Goal: Information Seeking & Learning: Learn about a topic

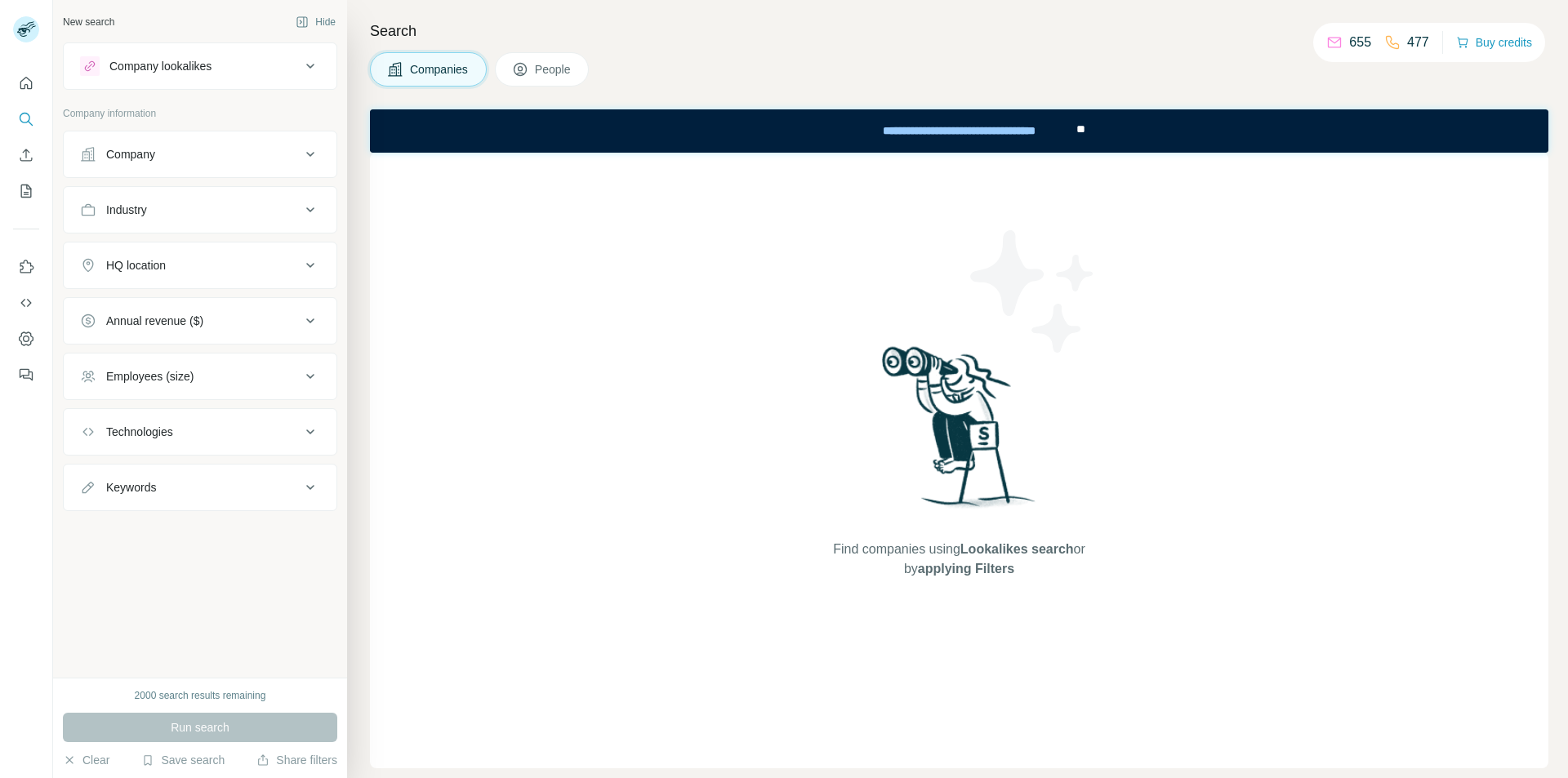
click at [207, 160] on div "Company" at bounding box center [191, 153] width 221 height 16
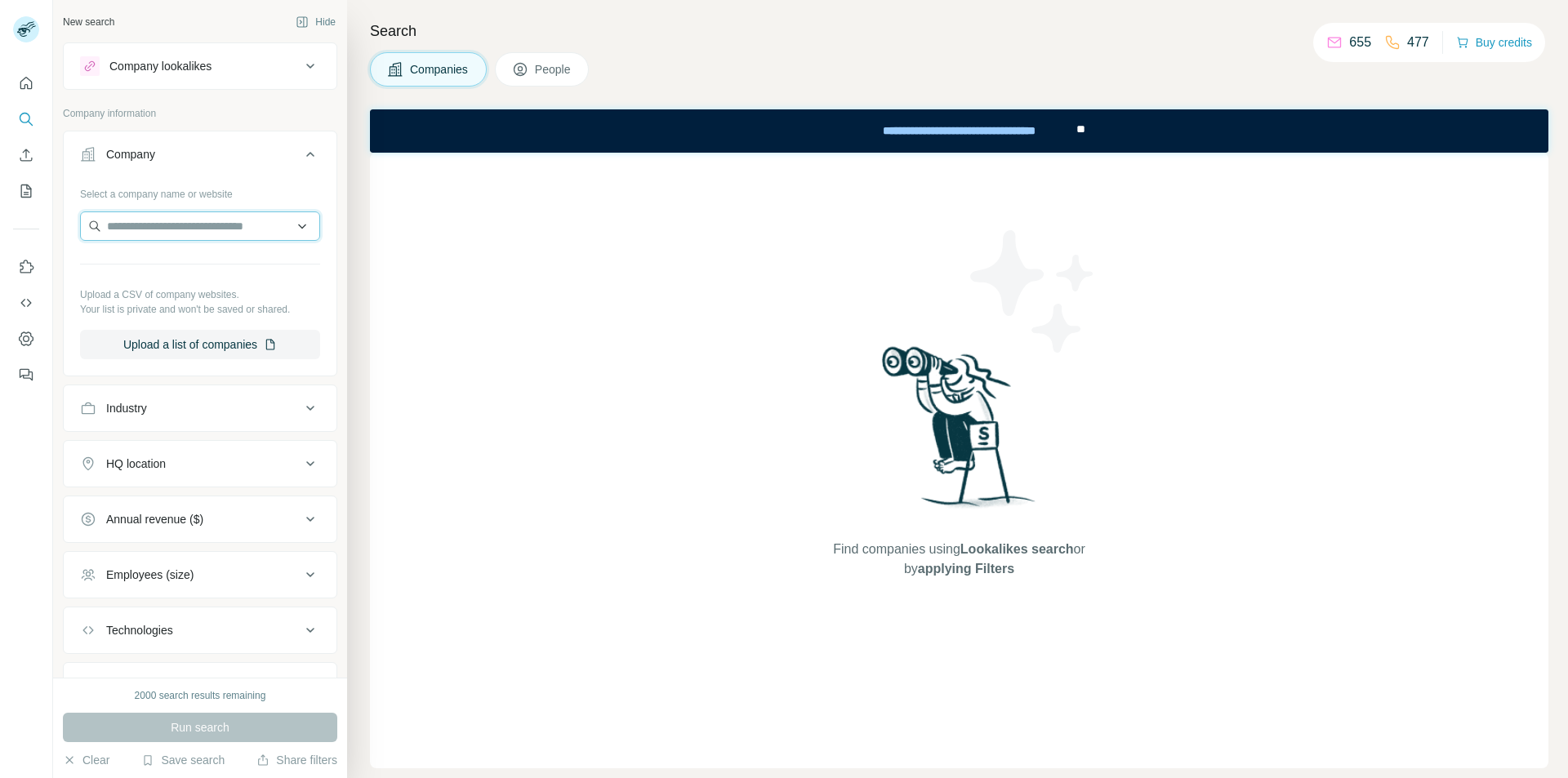
click at [227, 228] on input "text" at bounding box center [200, 226] width 240 height 30
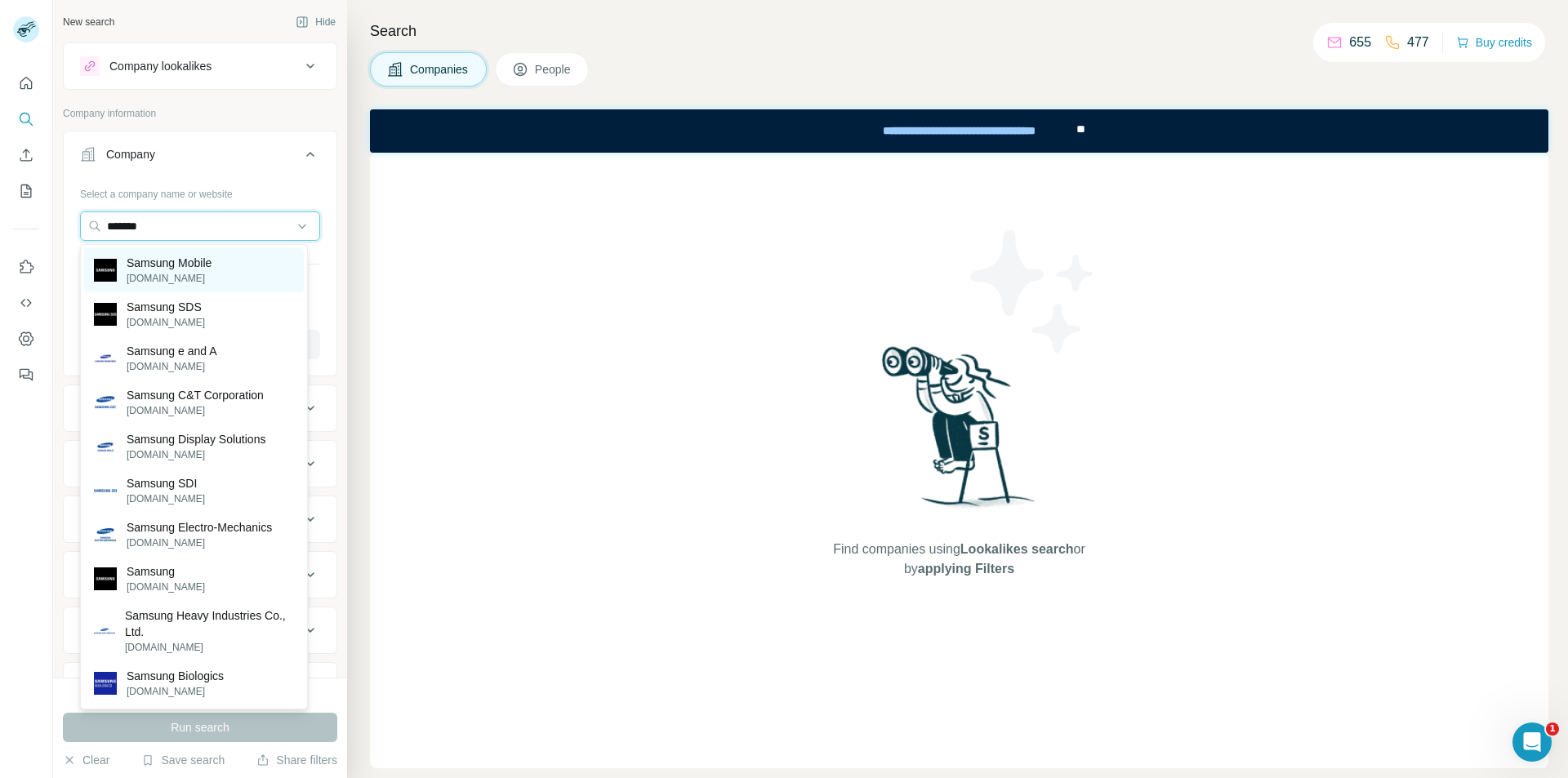
type input "*******"
click at [203, 265] on p "Samsung Mobile" at bounding box center [169, 262] width 85 height 16
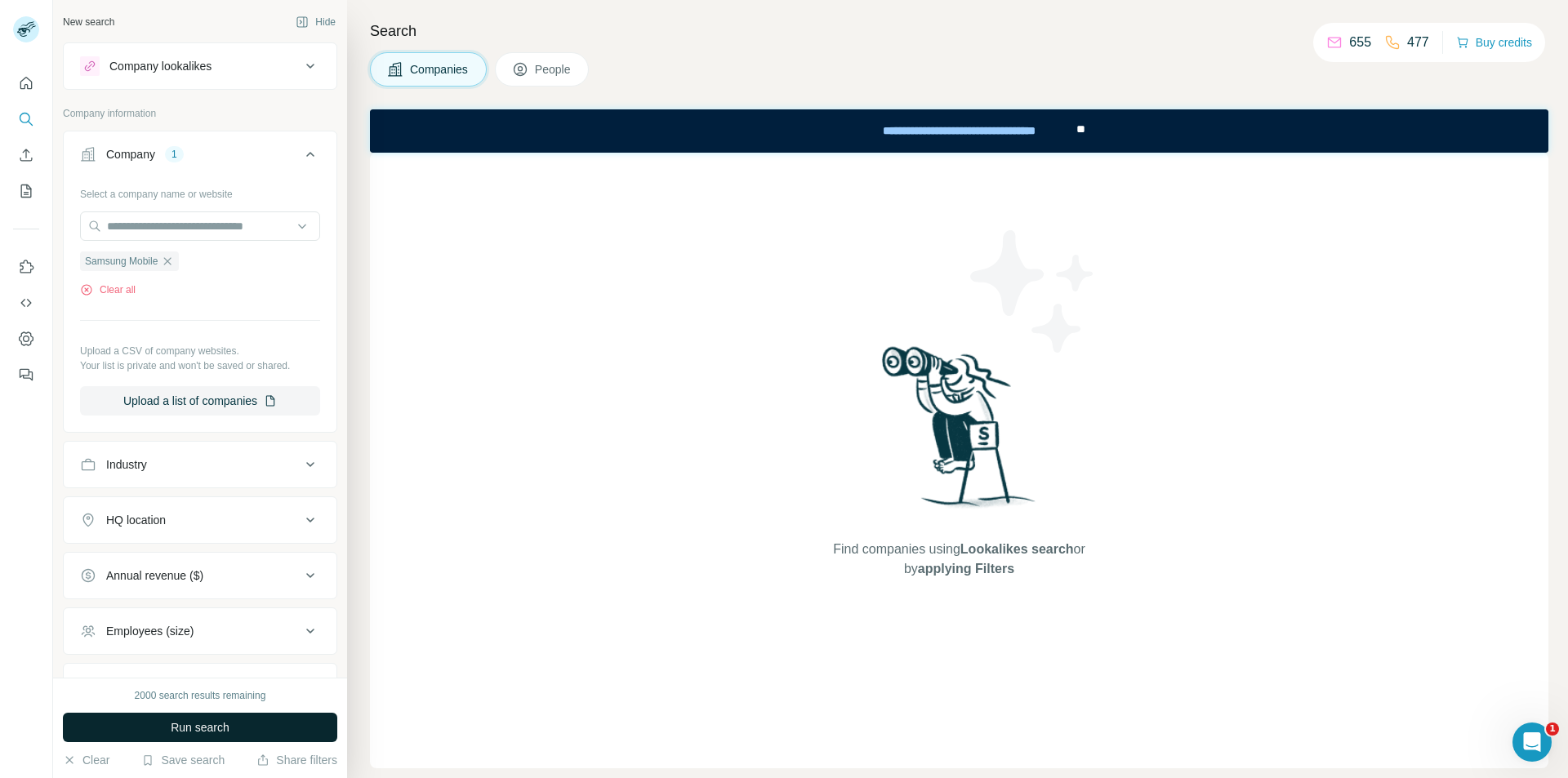
click at [202, 724] on span "Run search" at bounding box center [200, 727] width 59 height 16
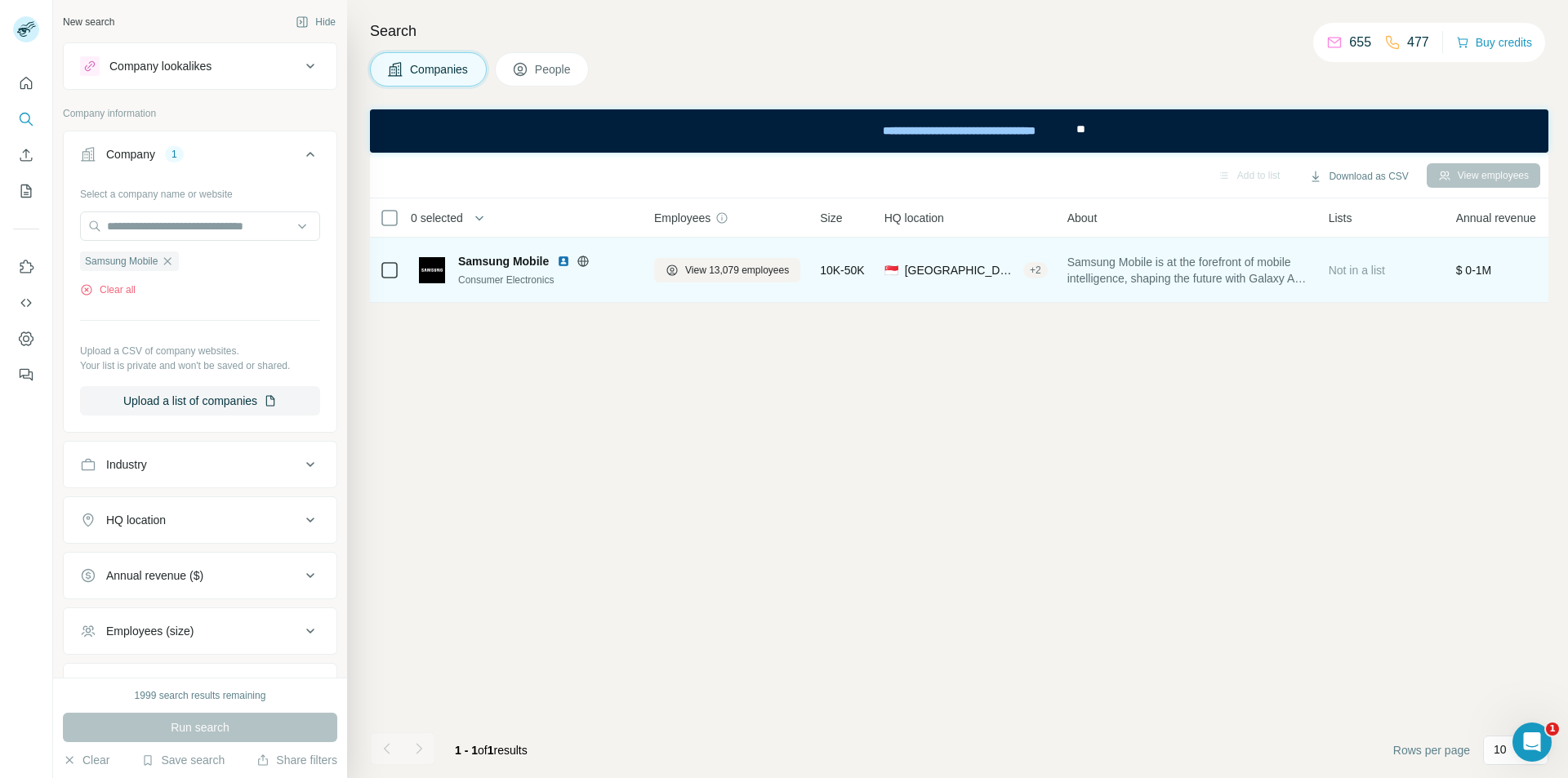
click at [964, 287] on div "🇸🇬 [GEOGRAPHIC_DATA], Central + 2" at bounding box center [966, 269] width 164 height 45
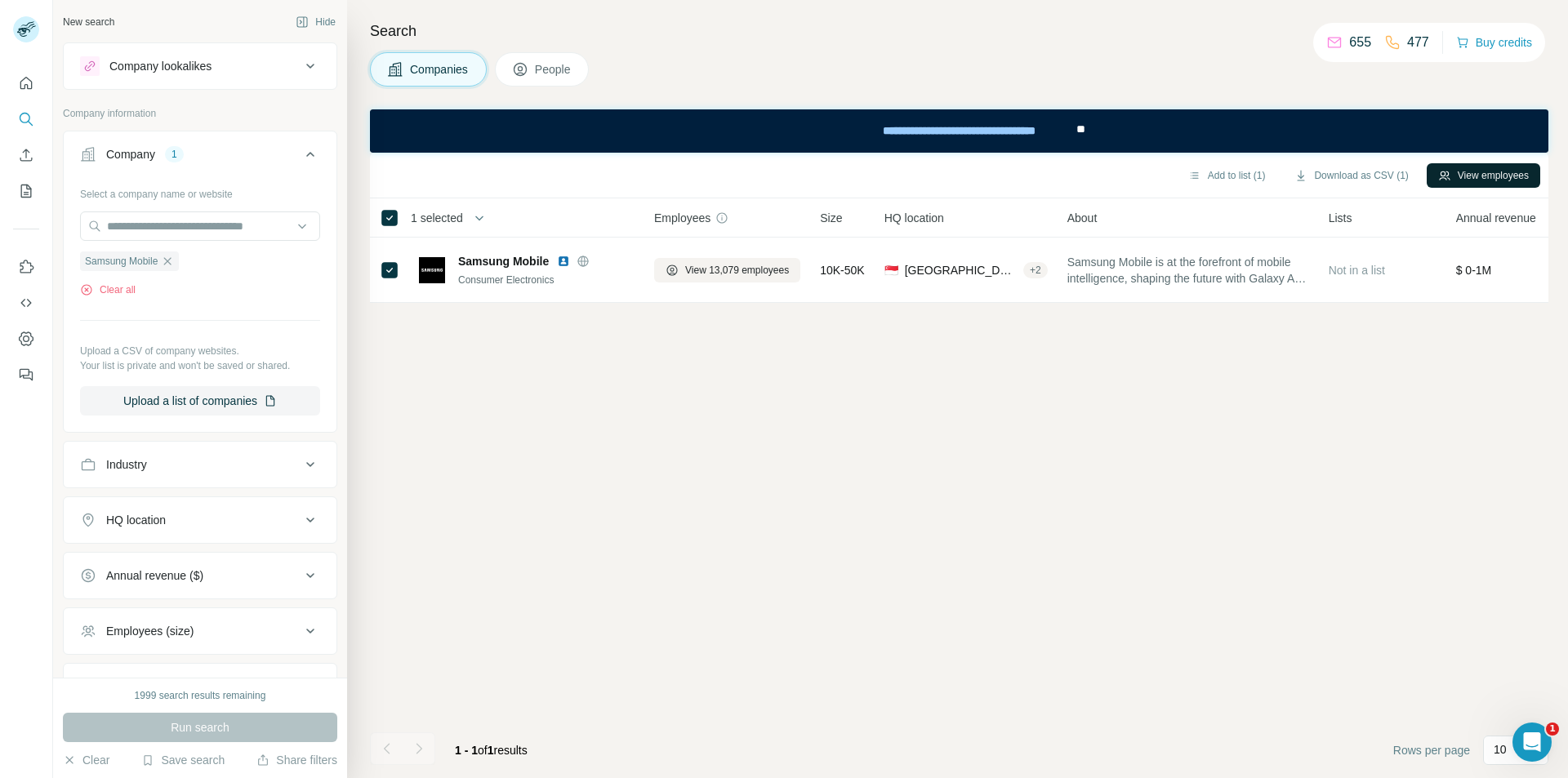
click at [1477, 172] on button "View employees" at bounding box center [1483, 175] width 114 height 24
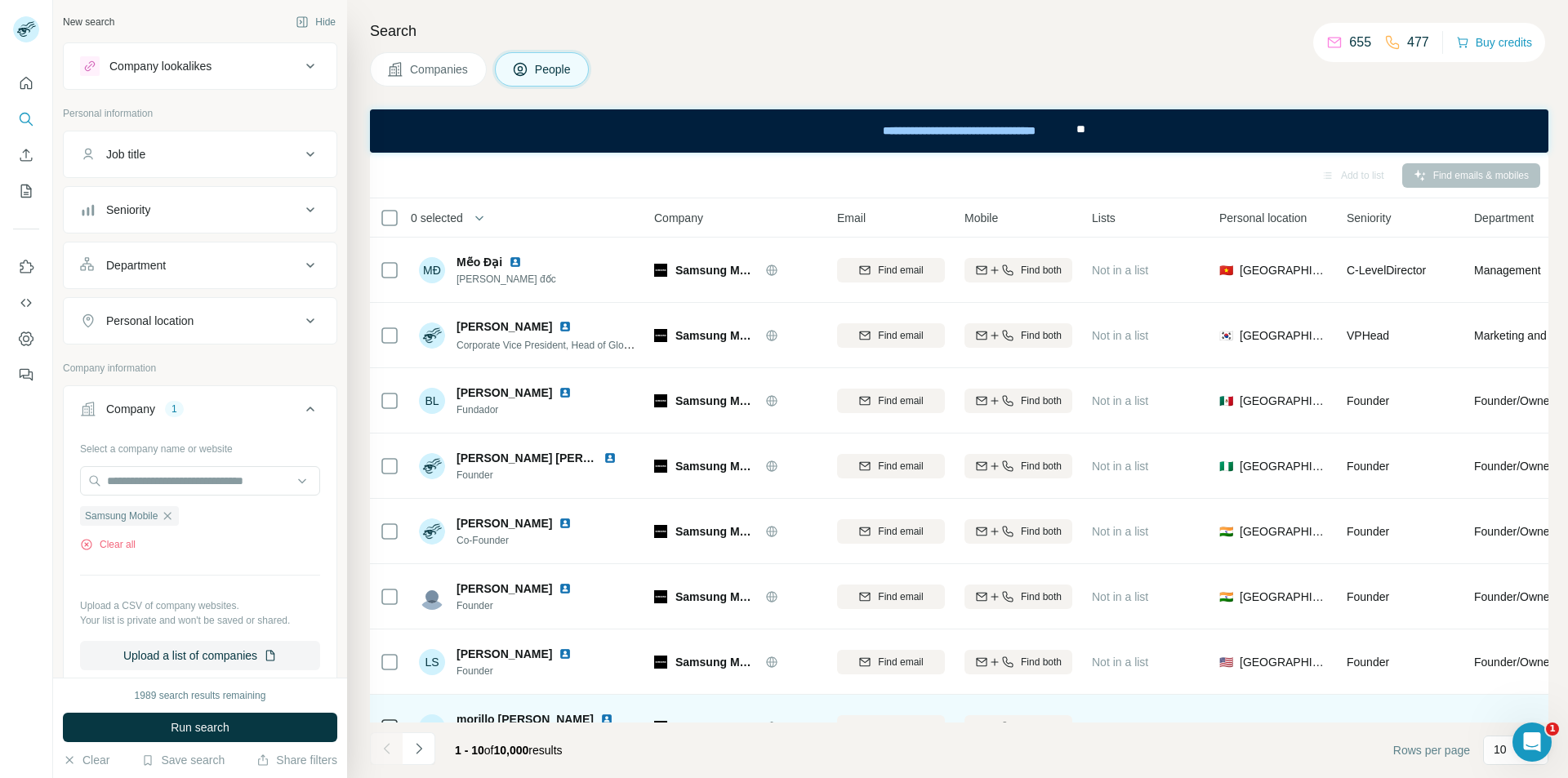
click at [510, 697] on td "MD [PERSON_NAME] [PERSON_NAME] Founder" at bounding box center [527, 727] width 237 height 65
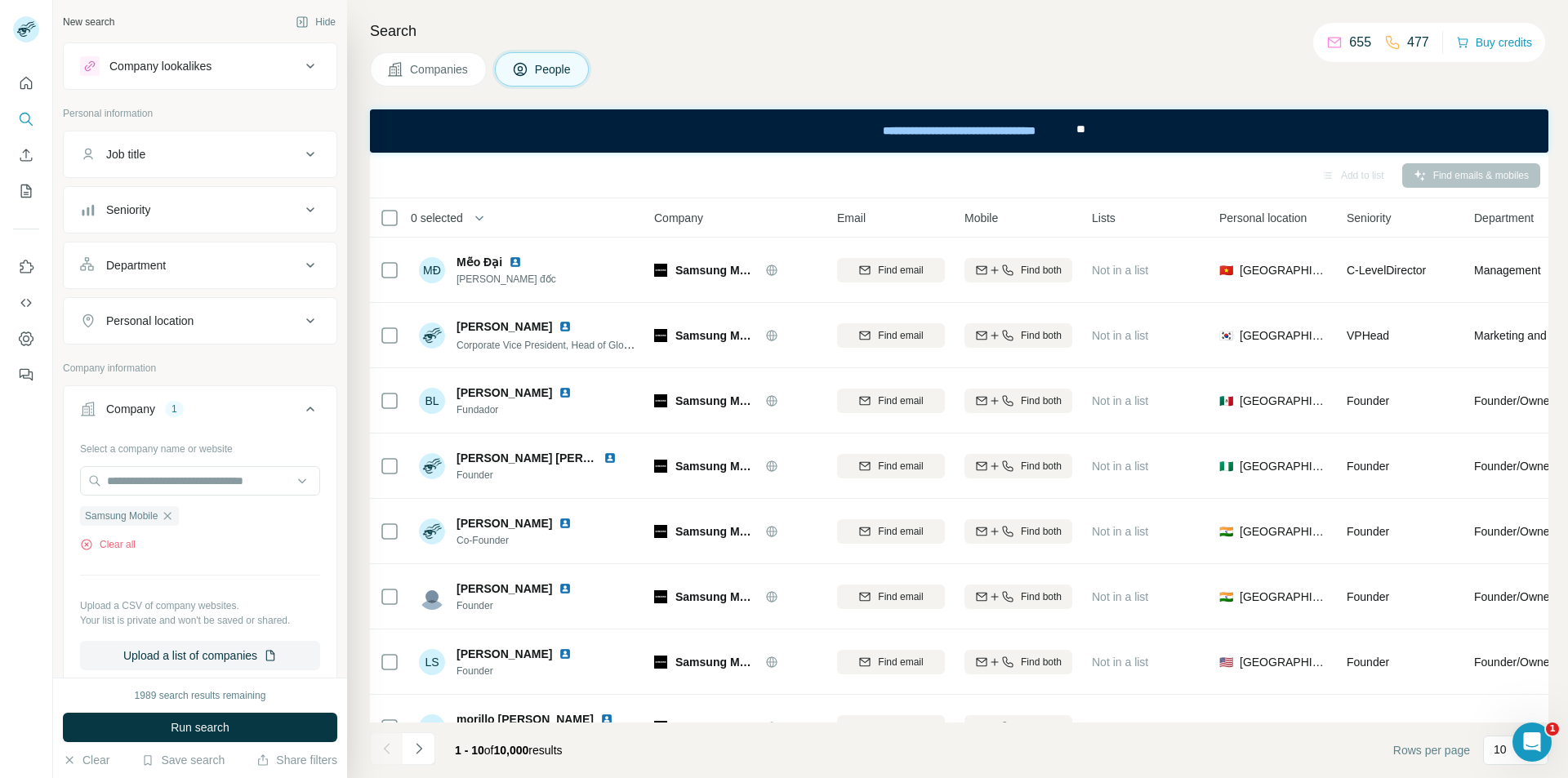
click at [204, 64] on div "Company lookalikes" at bounding box center [160, 66] width 102 height 16
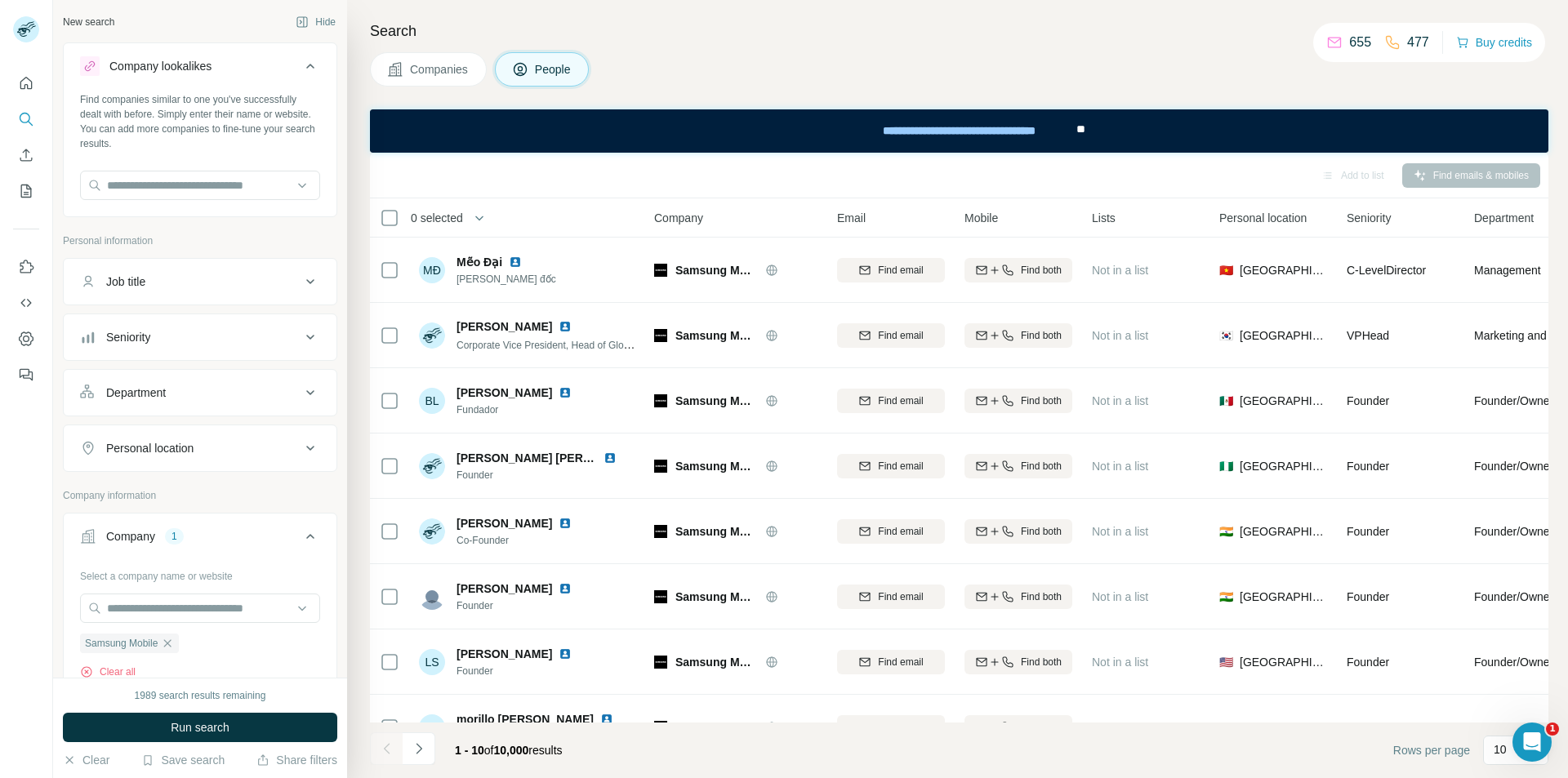
click at [212, 62] on div "Company lookalikes" at bounding box center [160, 66] width 102 height 16
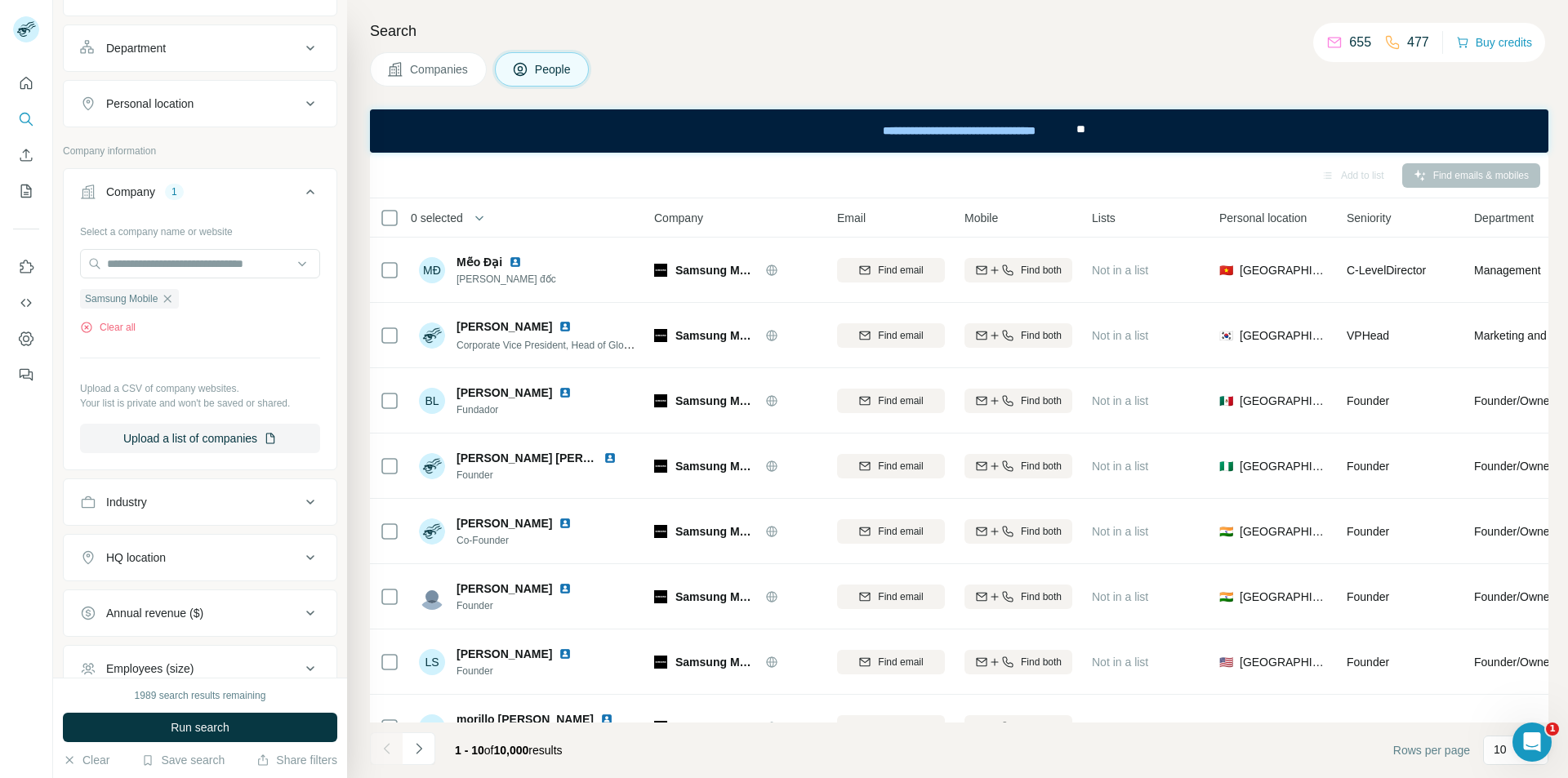
scroll to position [245, 0]
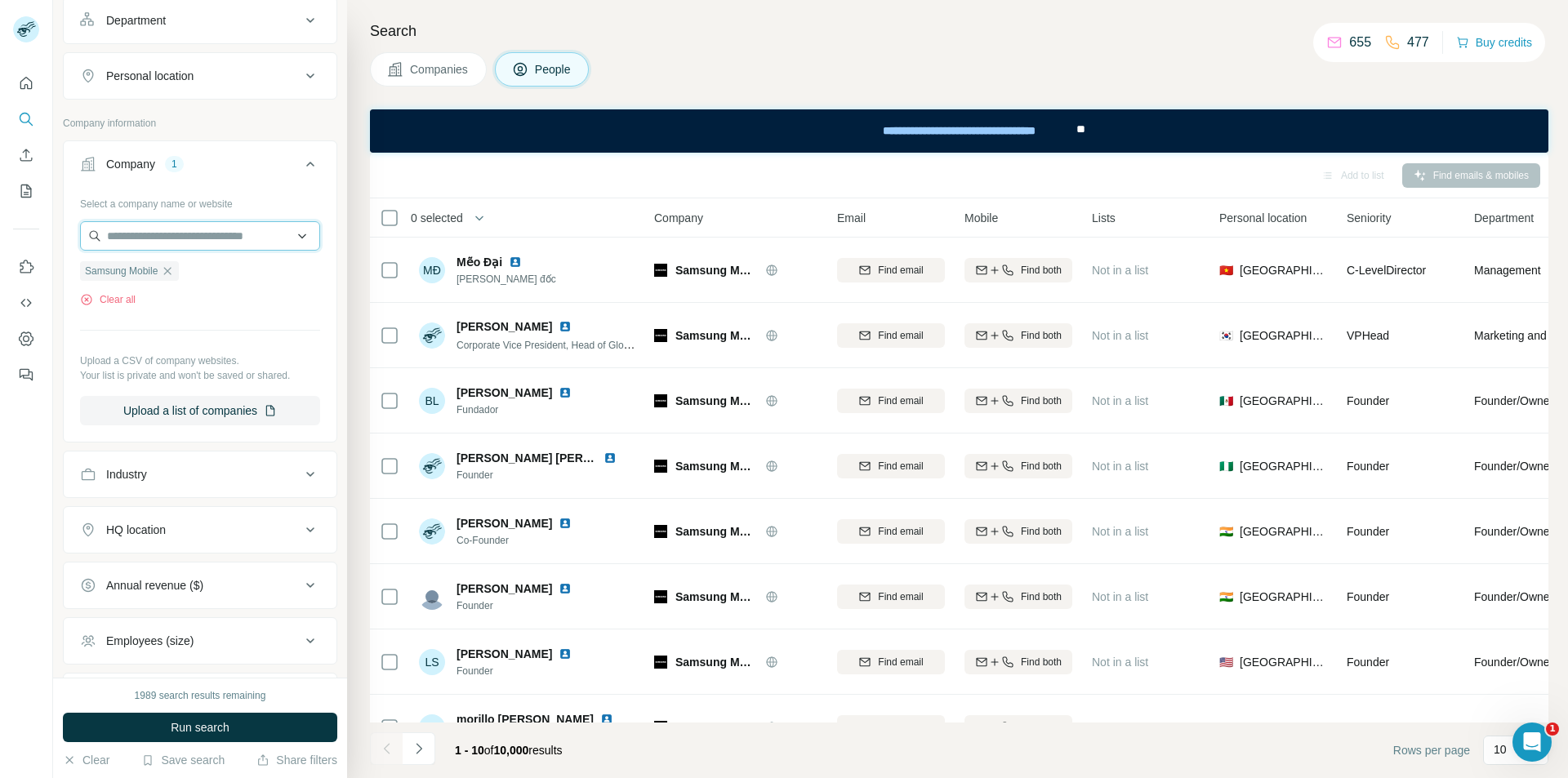
click at [264, 244] on input "text" at bounding box center [200, 235] width 240 height 30
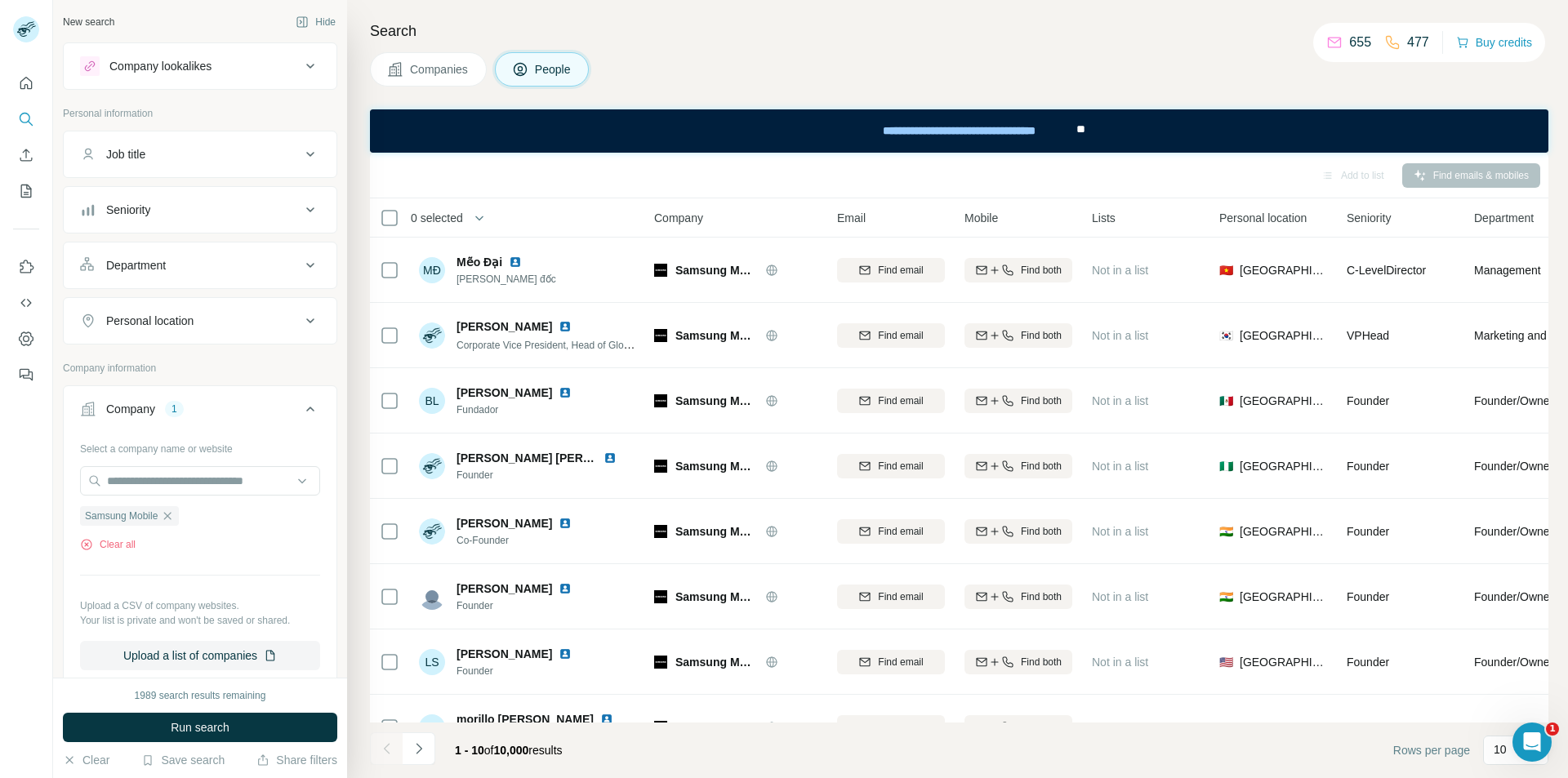
click at [427, 76] on span "Companies" at bounding box center [439, 69] width 60 height 16
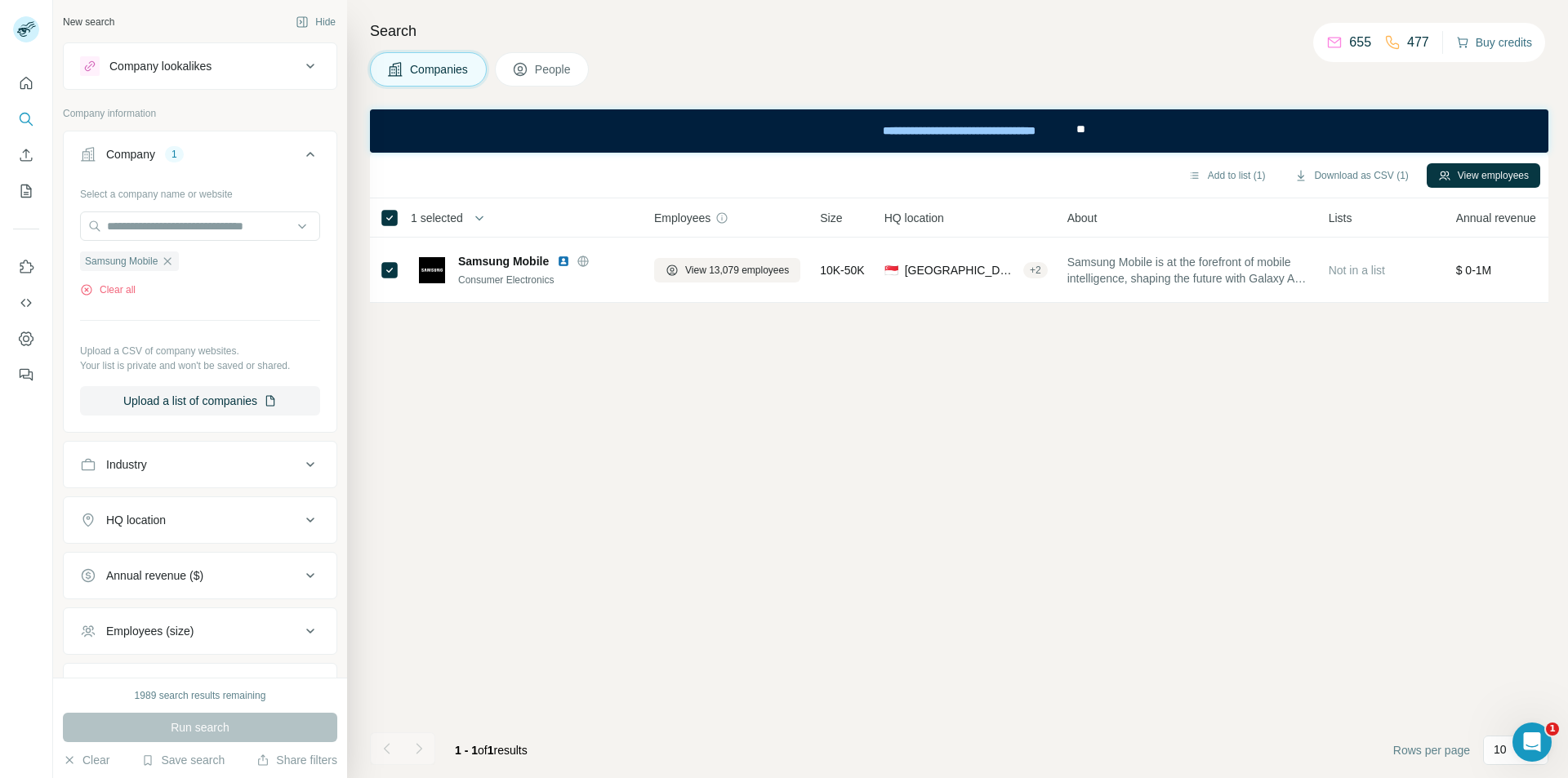
click at [1491, 38] on button "Buy credits" at bounding box center [1494, 42] width 76 height 23
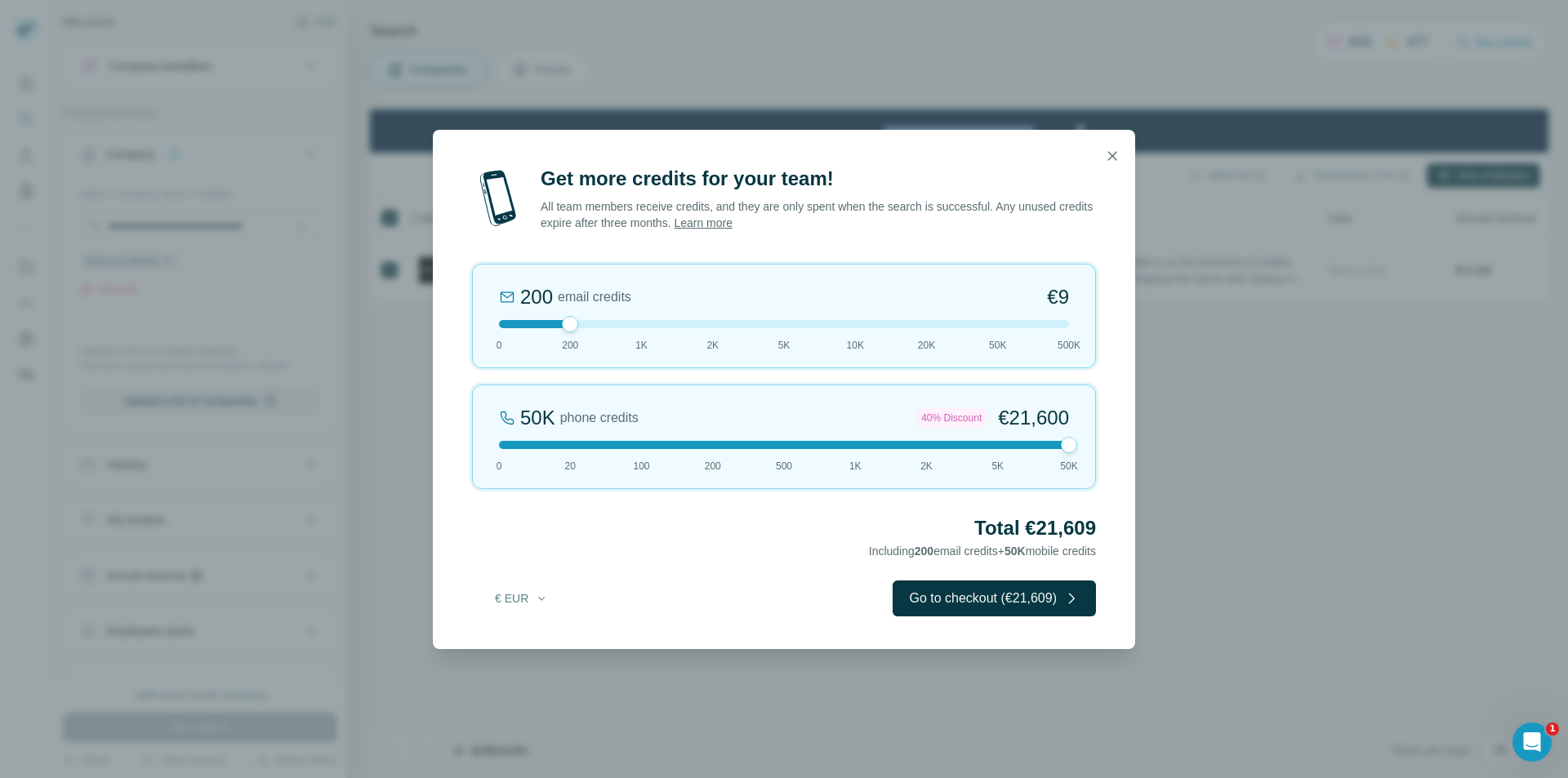
drag, startPoint x: 570, startPoint y: 443, endPoint x: 1114, endPoint y: 437, distance: 544.0
click at [1114, 437] on div "Get more credits for your team! All team members receive credits, and they are …" at bounding box center [783, 407] width 702 height 483
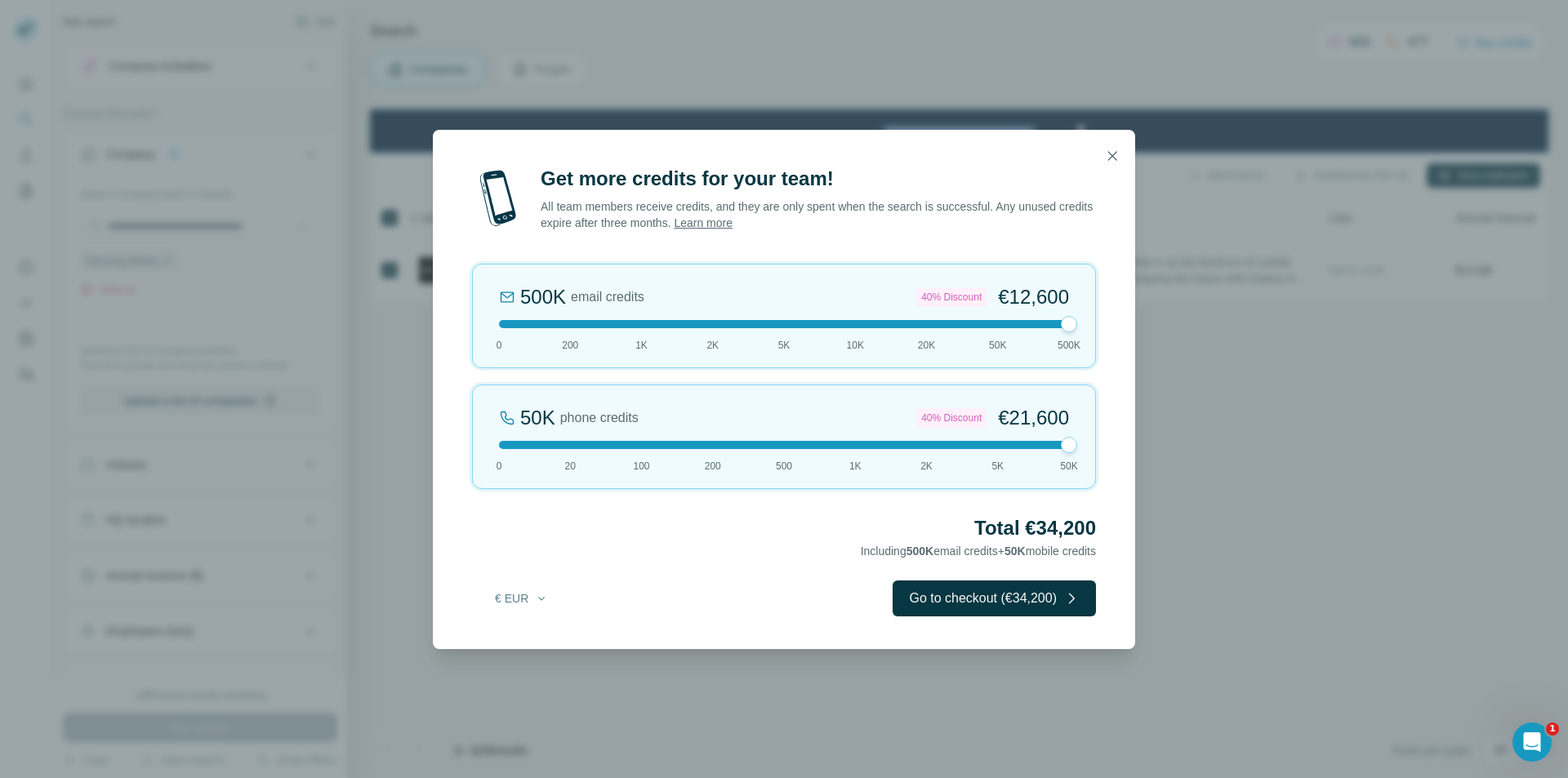
drag, startPoint x: 568, startPoint y: 325, endPoint x: 1136, endPoint y: 334, distance: 568.1
click at [1136, 334] on div "Get more credits for your team! All team members receive credits, and they are …" at bounding box center [784, 389] width 1568 height 778
click at [1106, 146] on button "button" at bounding box center [1112, 156] width 33 height 33
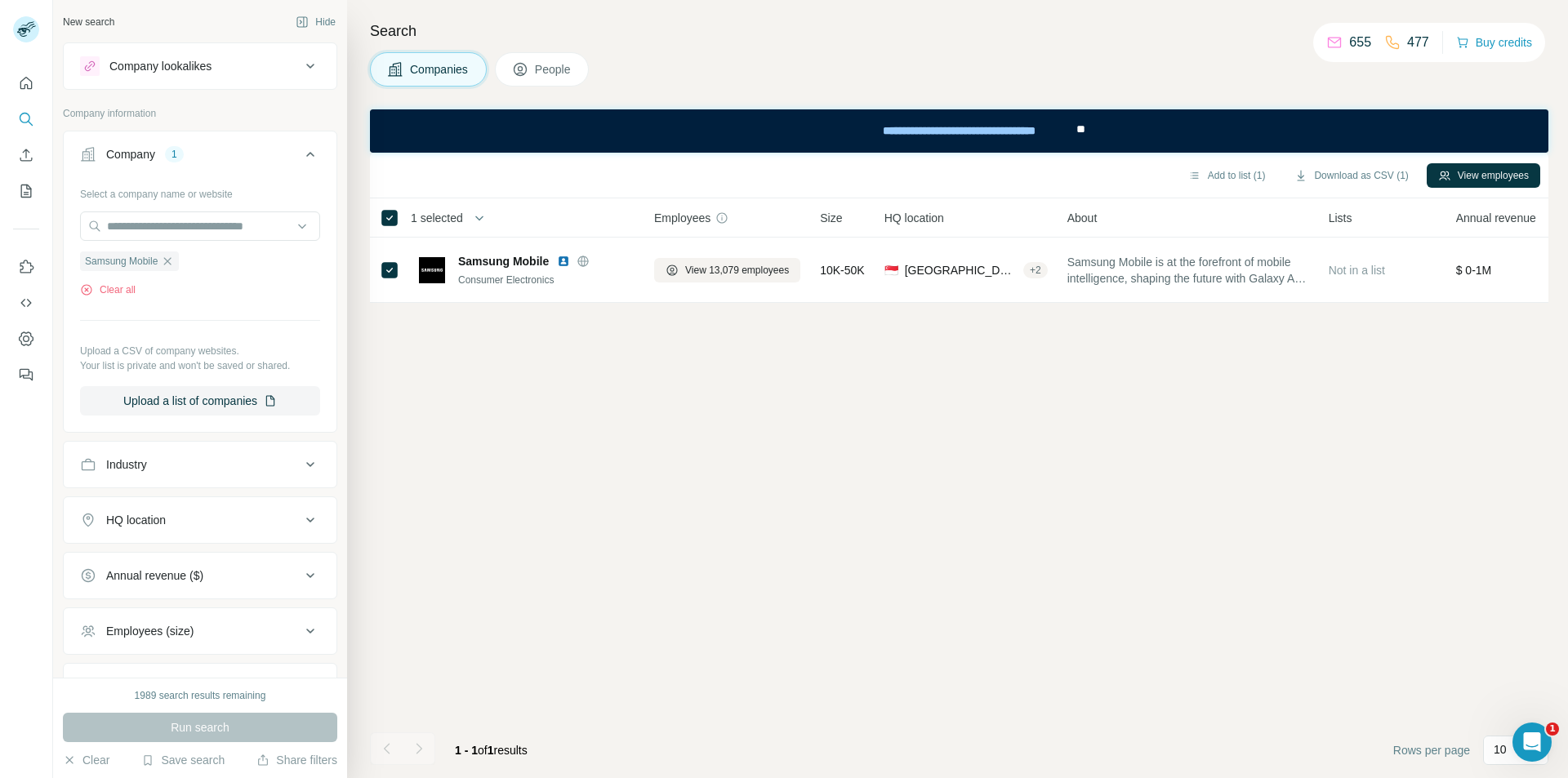
click at [636, 534] on div "Add to list (1) Download as CSV (1) View employees 1 selected Companies Employe…" at bounding box center [959, 465] width 1179 height 625
